Goal: Information Seeking & Learning: Check status

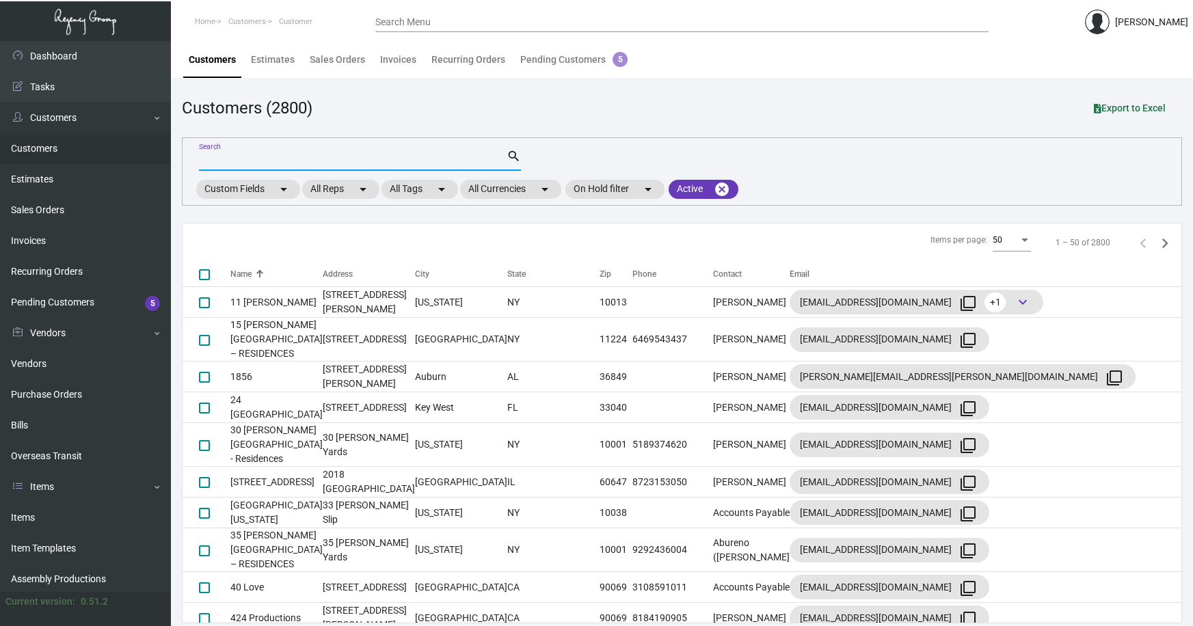
click at [300, 160] on input "Search" at bounding box center [353, 160] width 308 height 11
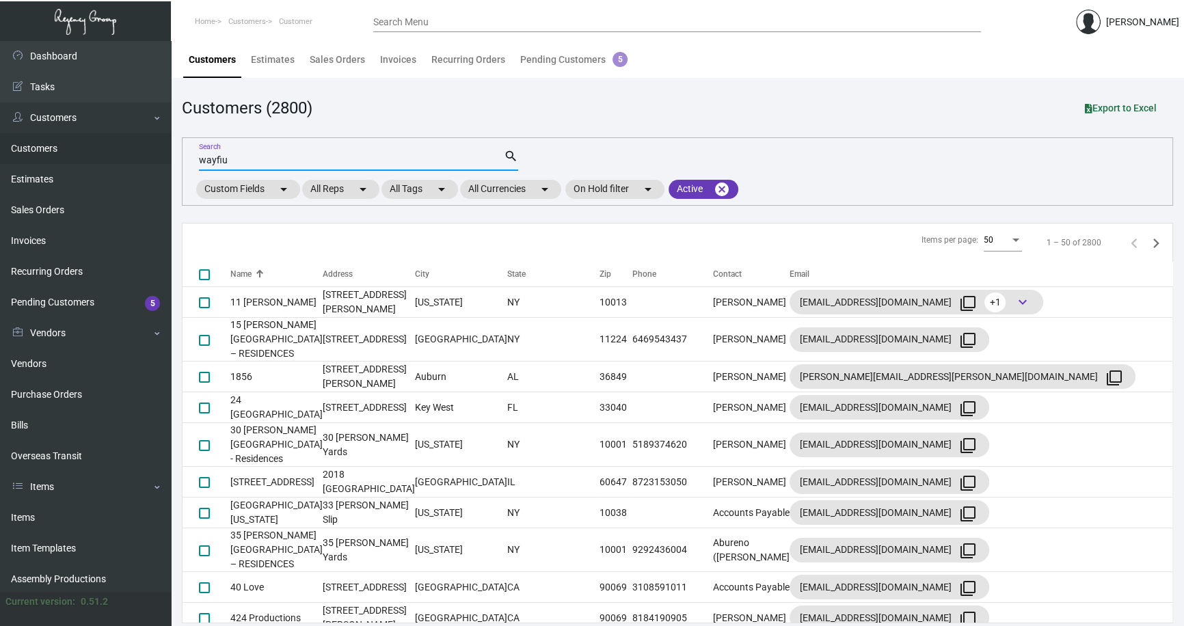
type input "wayfi"
checkbox input "true"
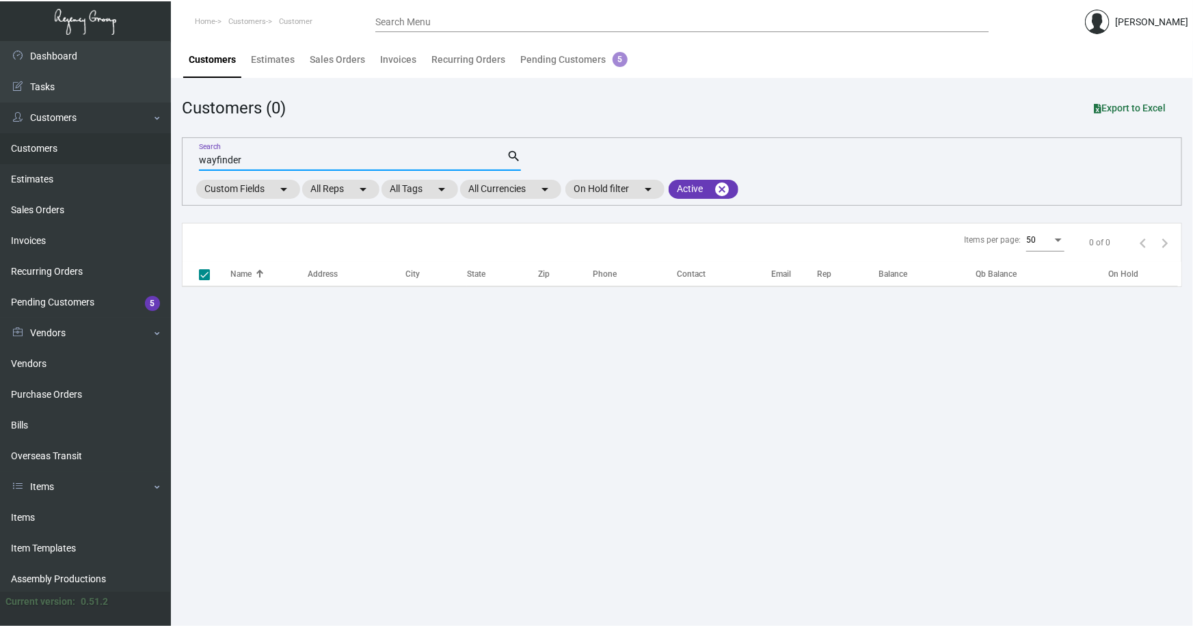
type input "wayfinder"
checkbox input "false"
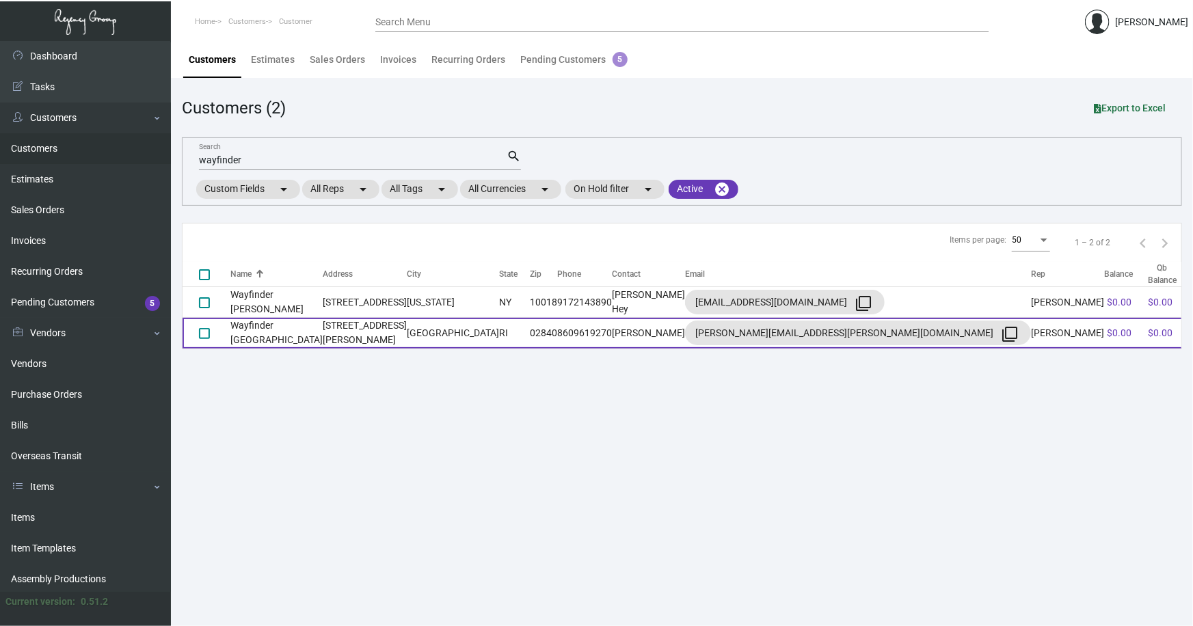
click at [280, 333] on td "Wayfinder [GEOGRAPHIC_DATA]" at bounding box center [276, 333] width 92 height 31
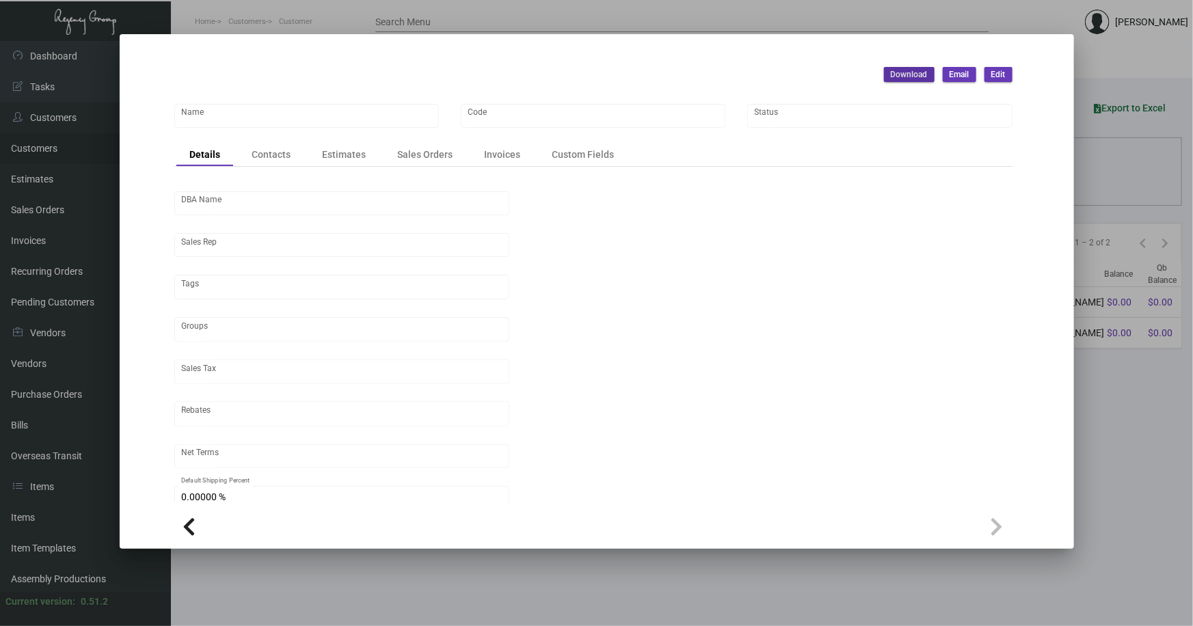
type input "Wayfinder [GEOGRAPHIC_DATA]"
type input "WF"
type input "[PERSON_NAME]"
type input "Out of State"
type input "Pre"
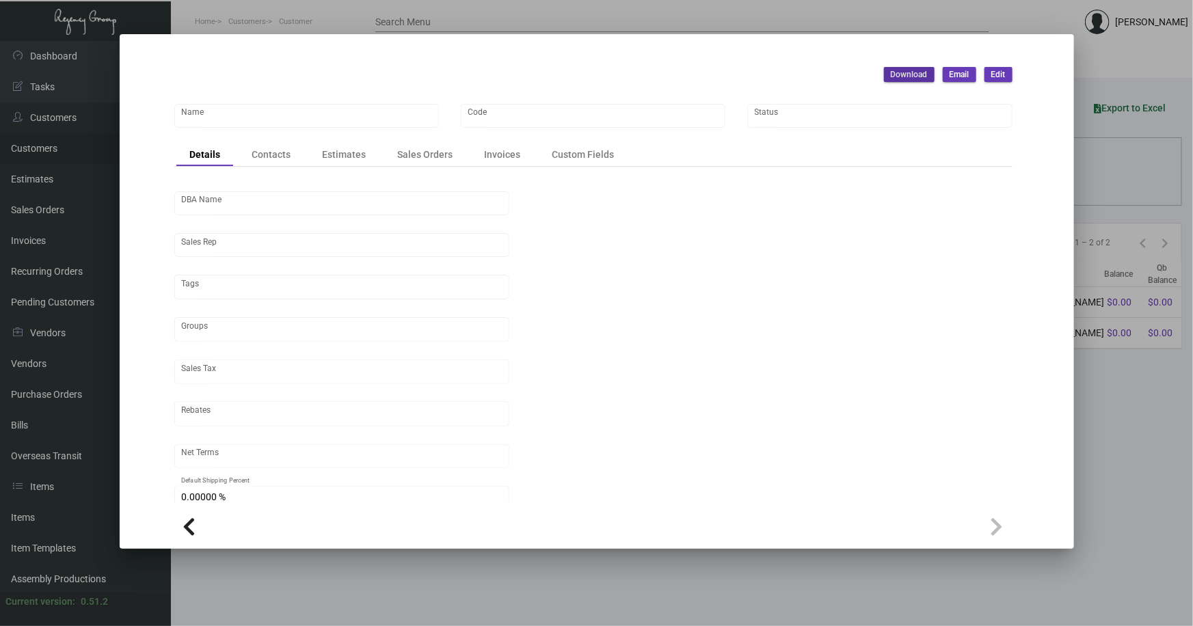
type input "United States Dollar $"
type input "$ 0.00"
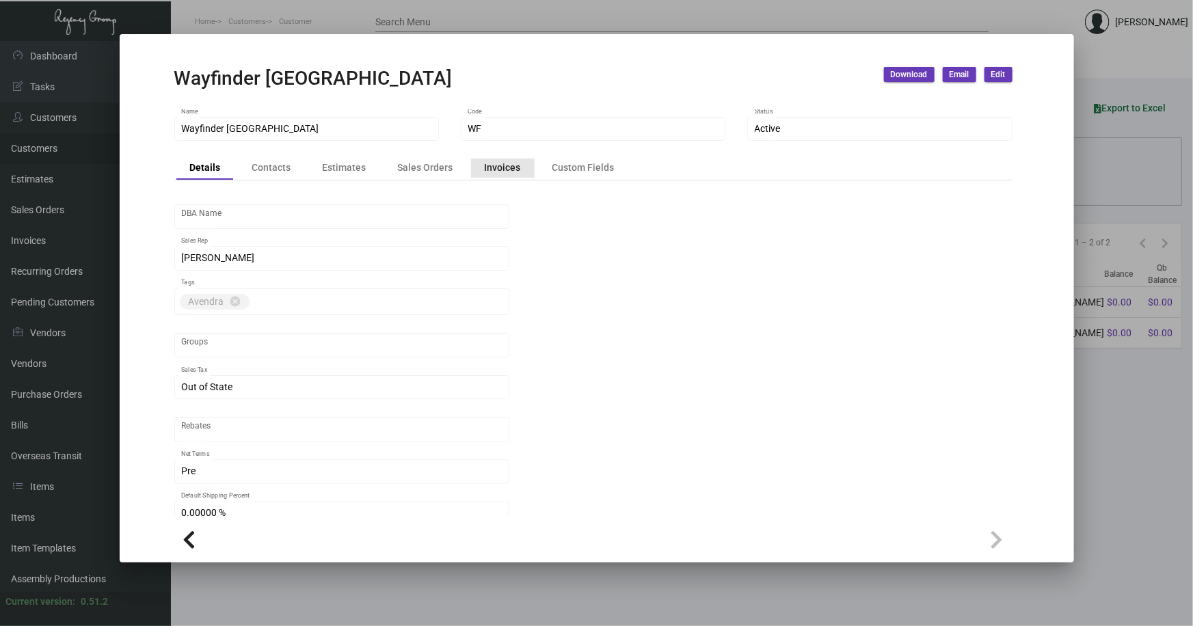
click at [504, 169] on div "Invoices" at bounding box center [503, 168] width 36 height 14
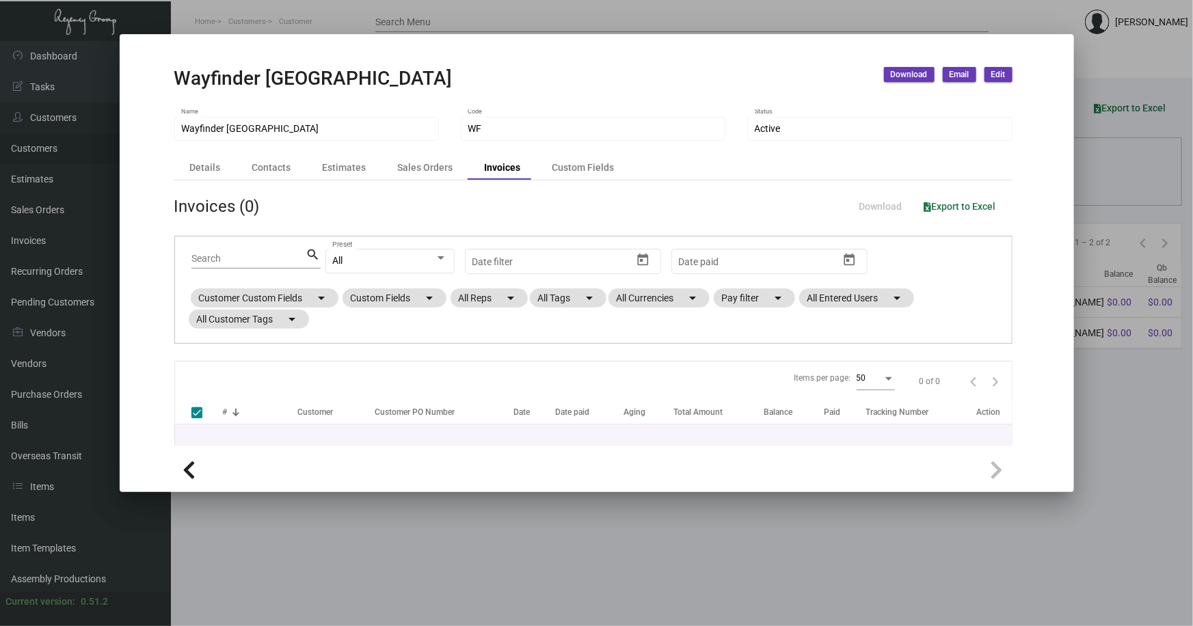
checkbox input "false"
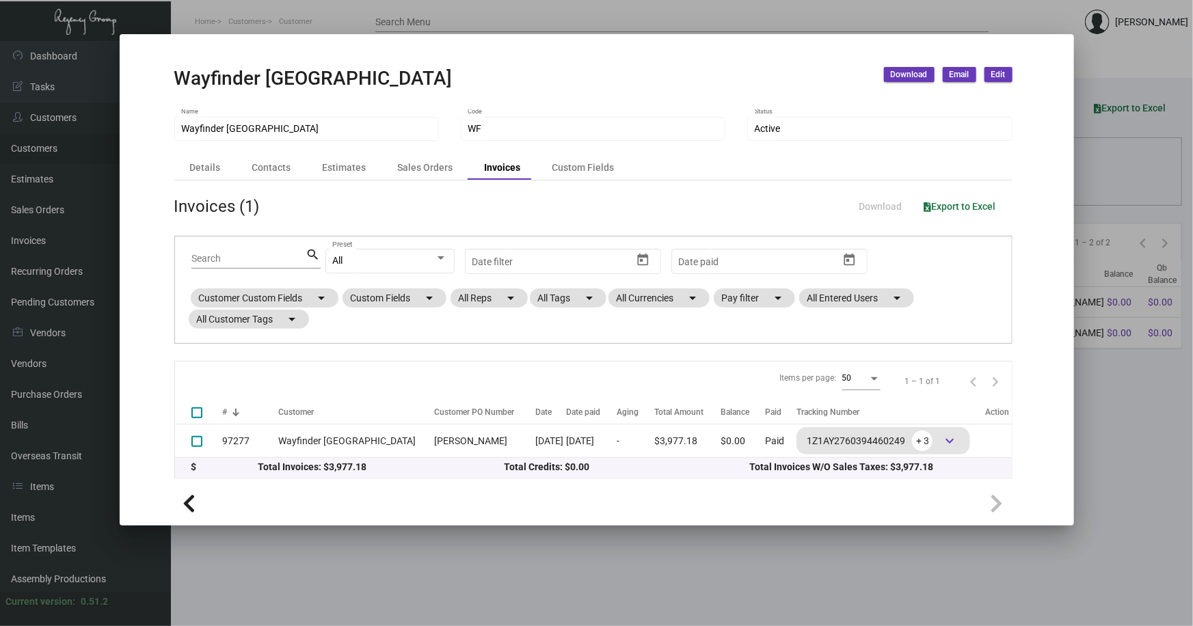
click at [465, 538] on div at bounding box center [596, 313] width 1193 height 626
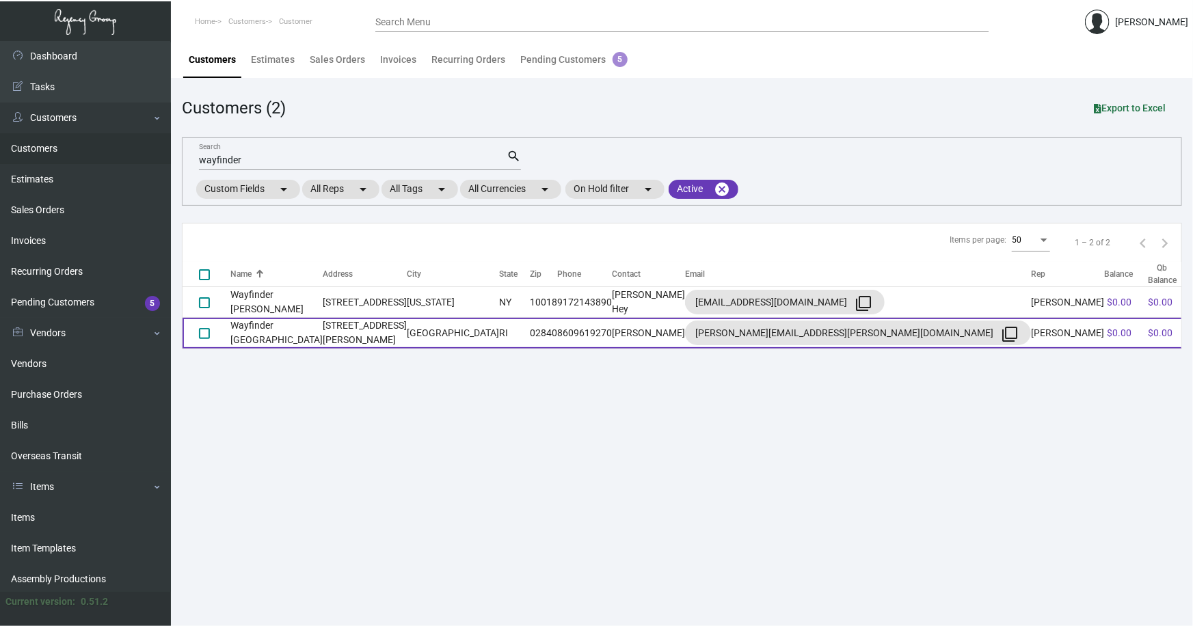
click at [270, 336] on td "Wayfinder [GEOGRAPHIC_DATA]" at bounding box center [276, 333] width 92 height 31
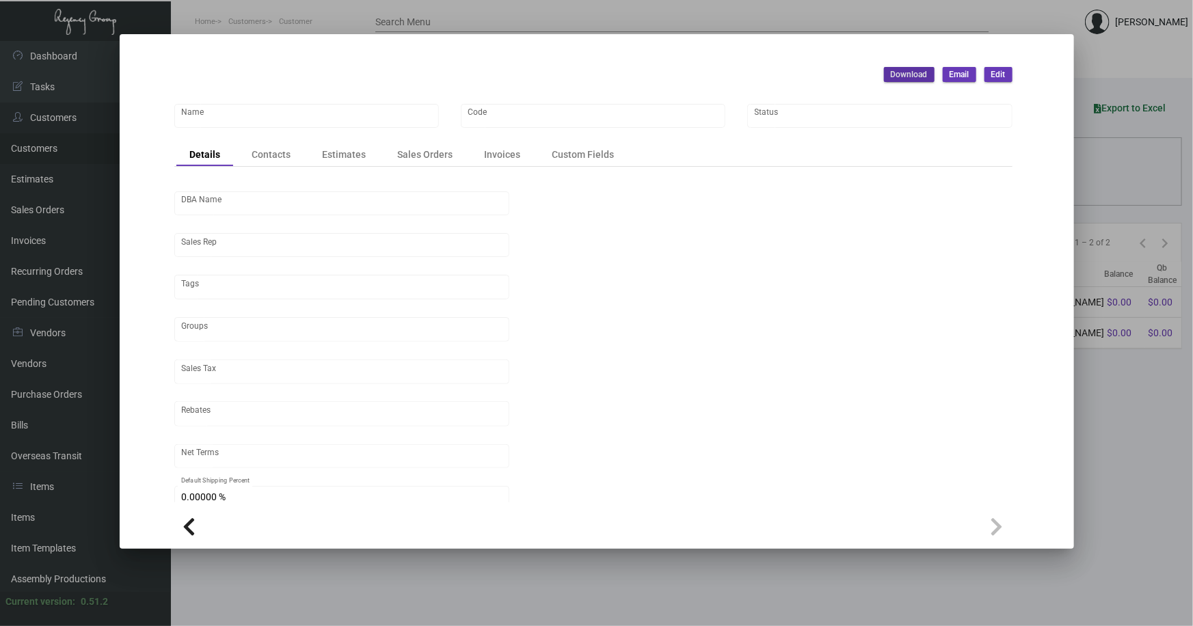
type input "Wayfinder [GEOGRAPHIC_DATA]"
type input "WF"
type input "[PERSON_NAME]"
type input "Out of State"
type input "Pre"
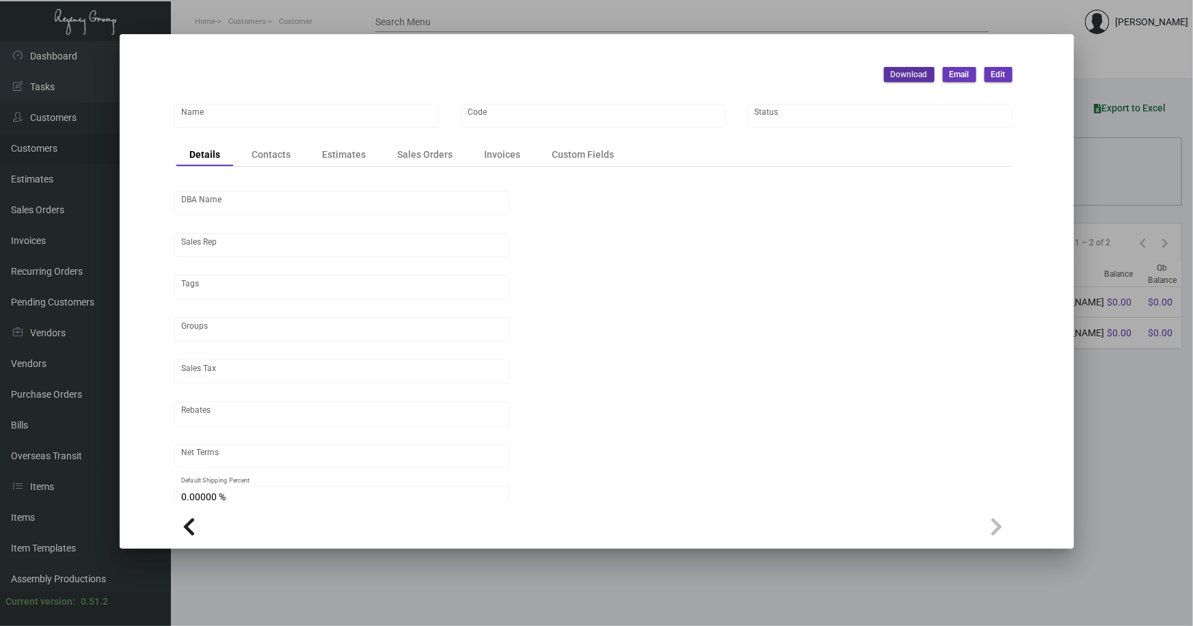
type input "United States Dollar $"
type input "$ 0.00"
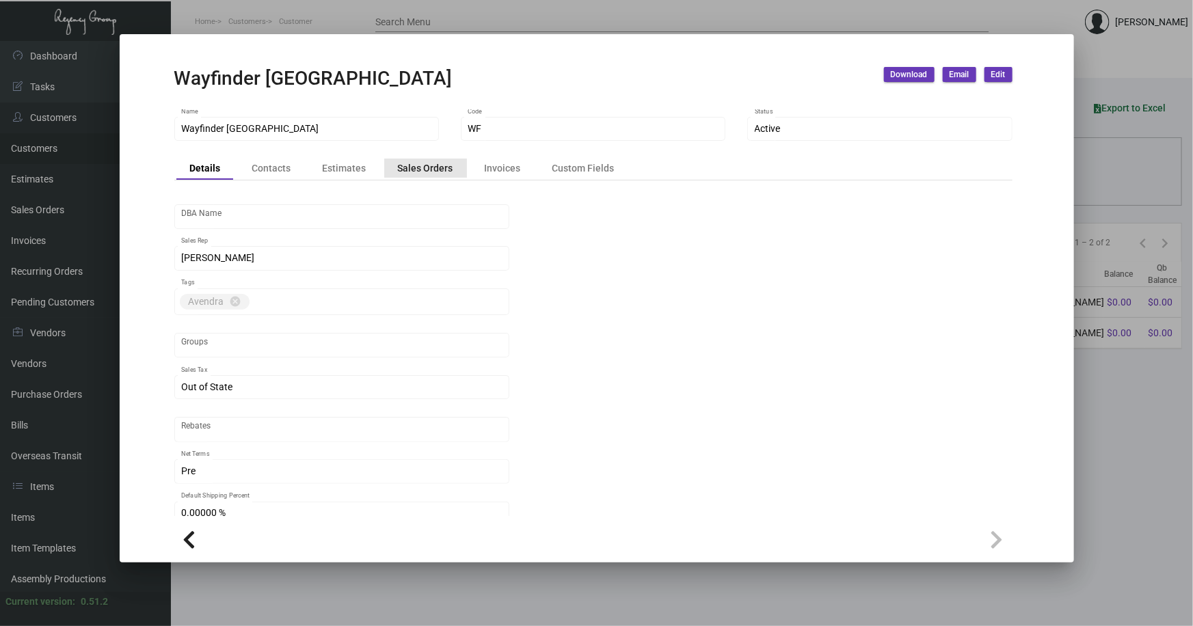
click at [426, 167] on div "Sales Orders" at bounding box center [425, 168] width 55 height 14
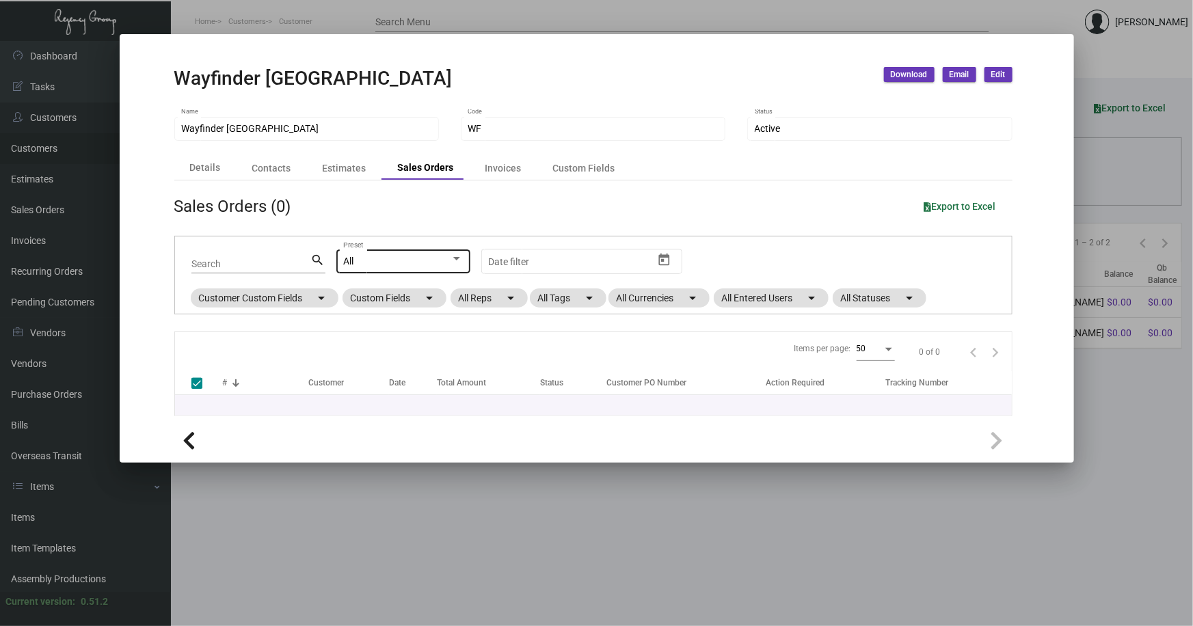
checkbox input "false"
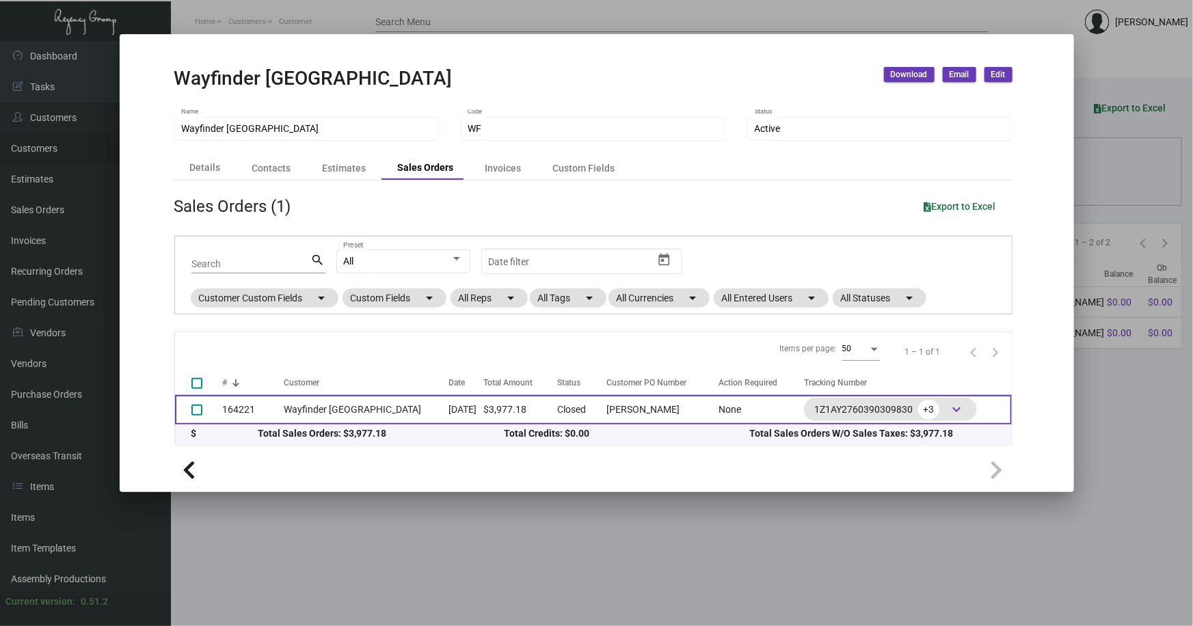
click at [368, 414] on td "Wayfinder [GEOGRAPHIC_DATA]" at bounding box center [366, 409] width 165 height 29
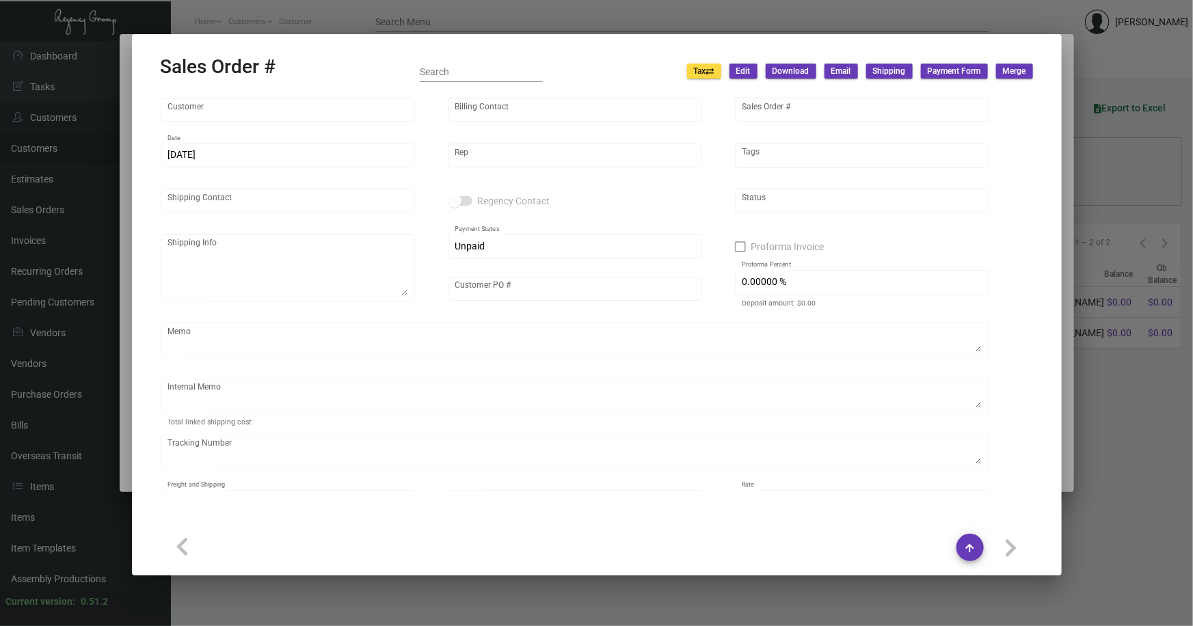
type input "Wayfinder [GEOGRAPHIC_DATA]"
type input "[PERSON_NAME]"
type input "164221"
type input "[DATE]"
type input "[PERSON_NAME]"
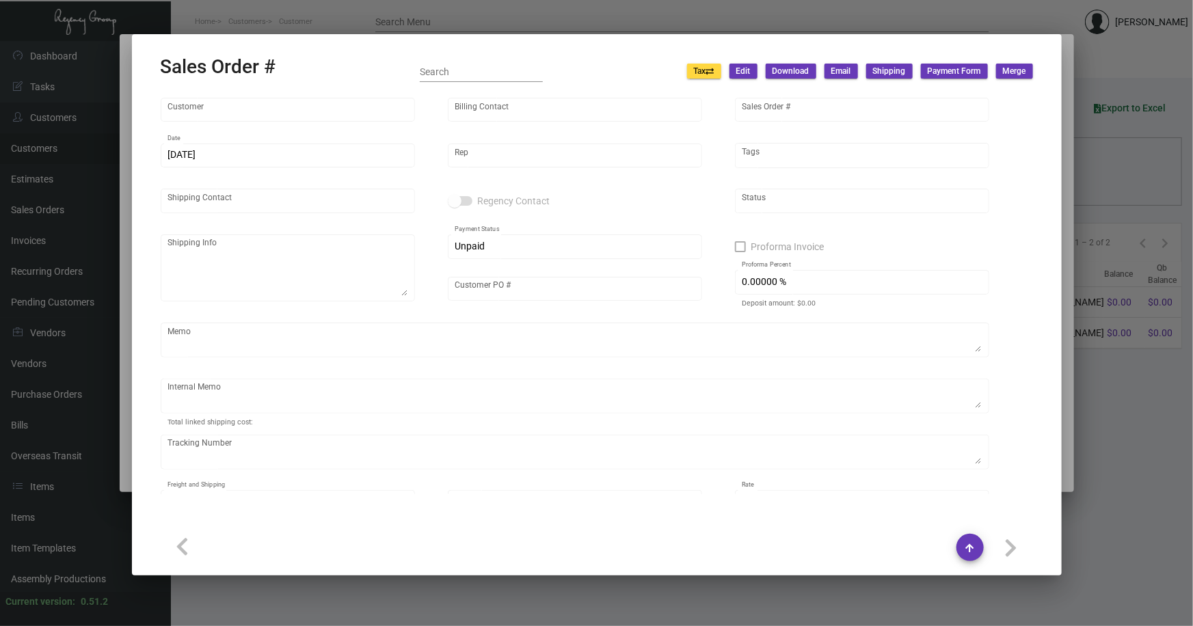
type input "[PERSON_NAME]"
type textarea "Wayfinder Newport - [PERSON_NAME] [STREET_ADDRESS][PERSON_NAME]"
type input "[PERSON_NAME]"
checkbox input "true"
type input "50.00000 %"
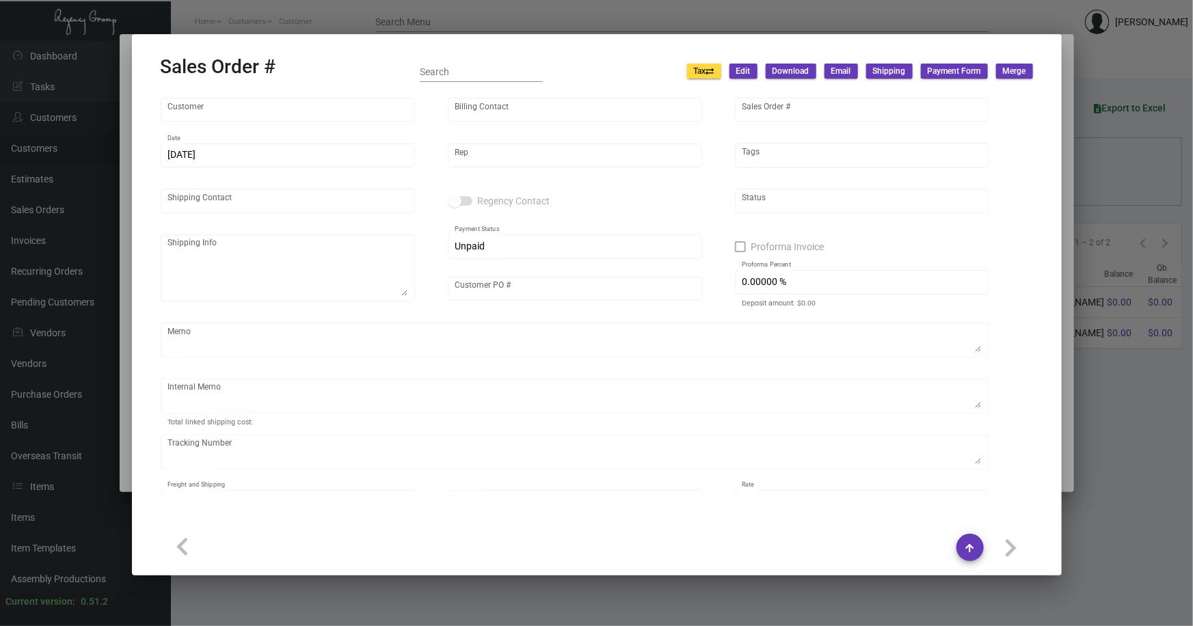
type textarea "[DATE] - WIRE down-payment rec'd $1,870.00 [DATE] - charge overnight shipping f…"
type input "United States Dollar $"
type input "$ 124.98"
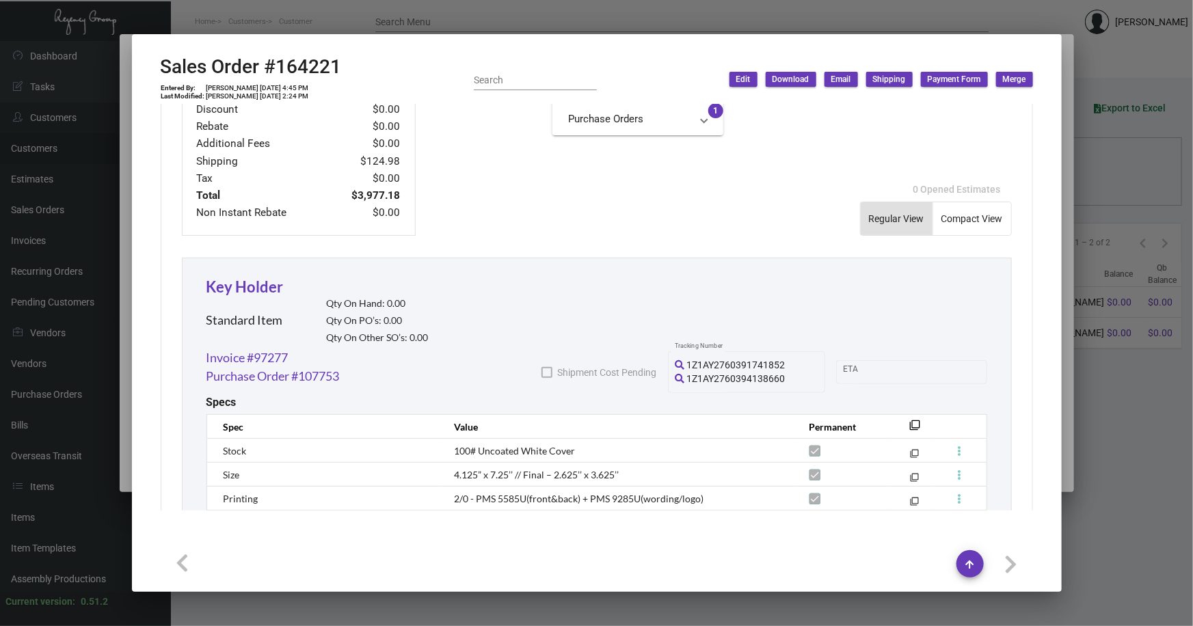
scroll to position [575, 0]
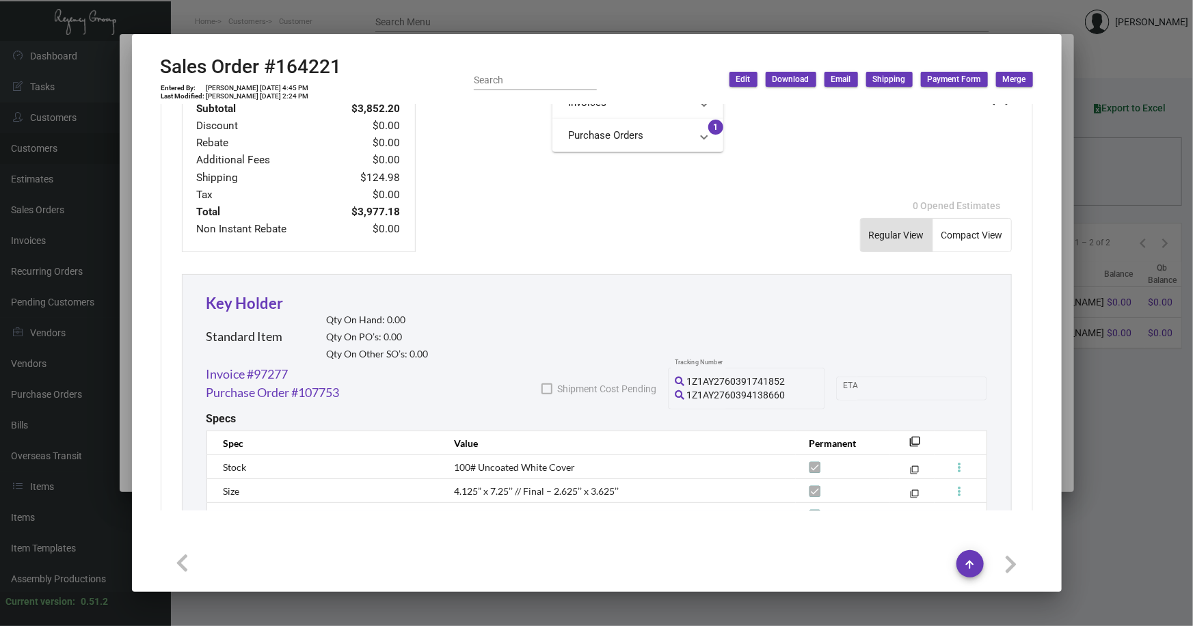
click at [1084, 397] on div at bounding box center [596, 313] width 1193 height 626
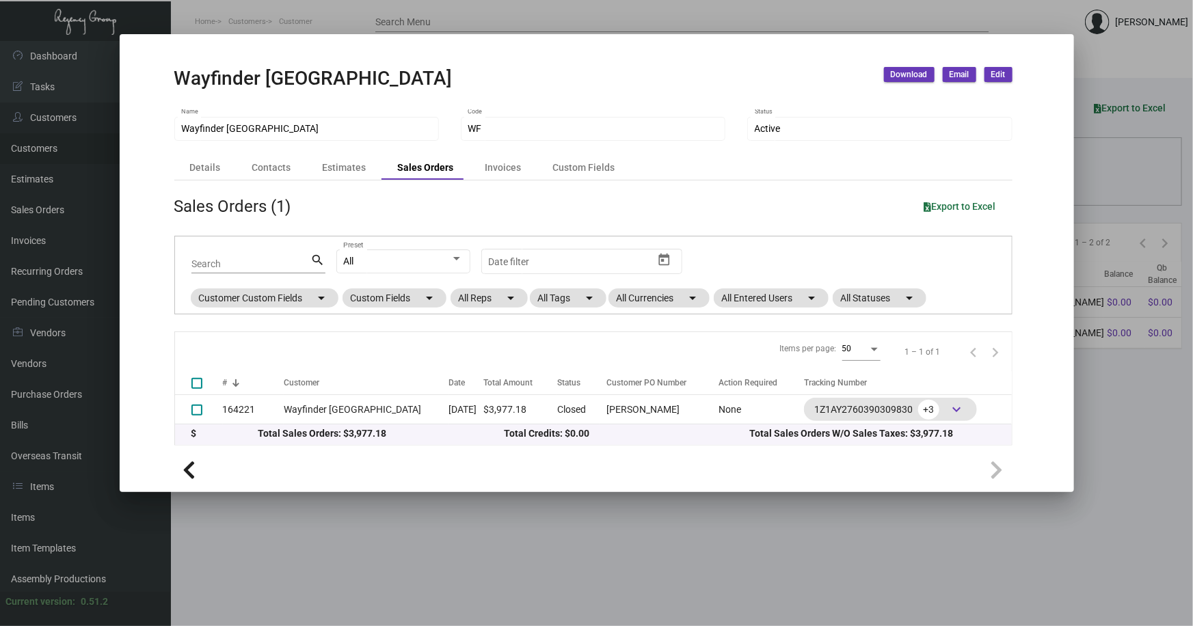
drag, startPoint x: 1144, startPoint y: 56, endPoint x: 1160, endPoint y: 3, distance: 55.8
click at [1143, 56] on div at bounding box center [596, 313] width 1193 height 626
